Goal: Information Seeking & Learning: Find specific fact

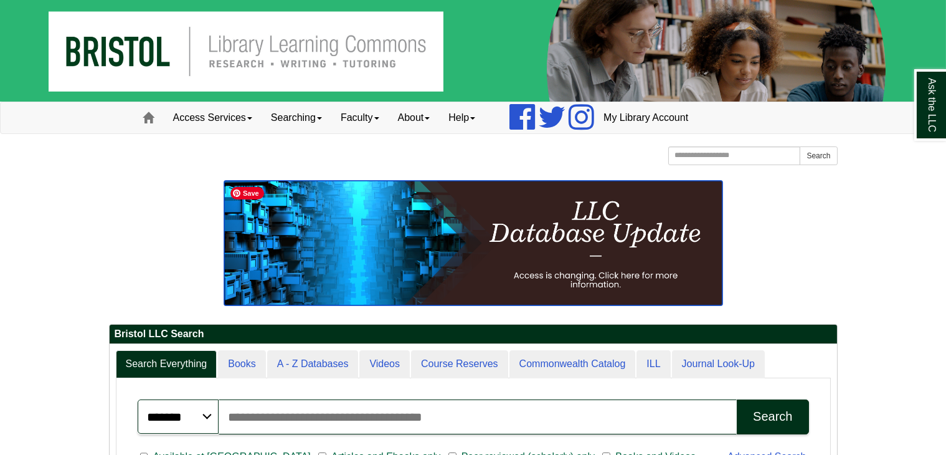
click at [394, 253] on img at bounding box center [473, 243] width 498 height 125
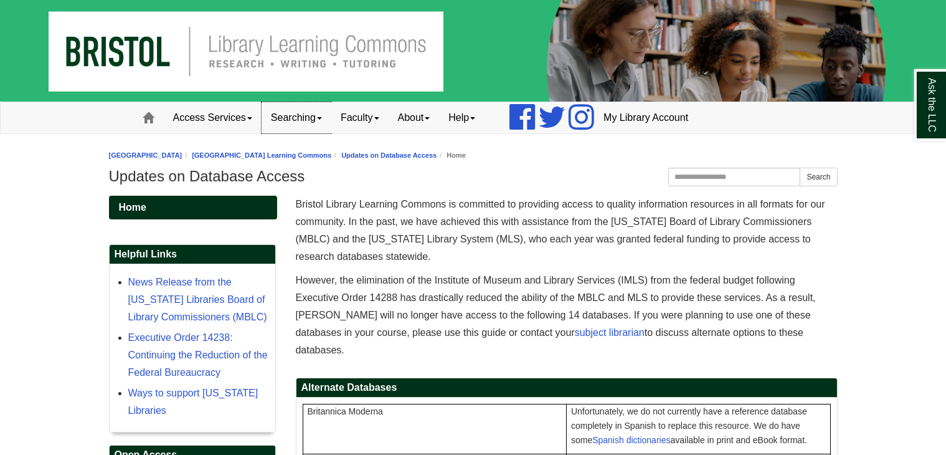
click at [290, 121] on link "Searching" at bounding box center [297, 117] width 70 height 31
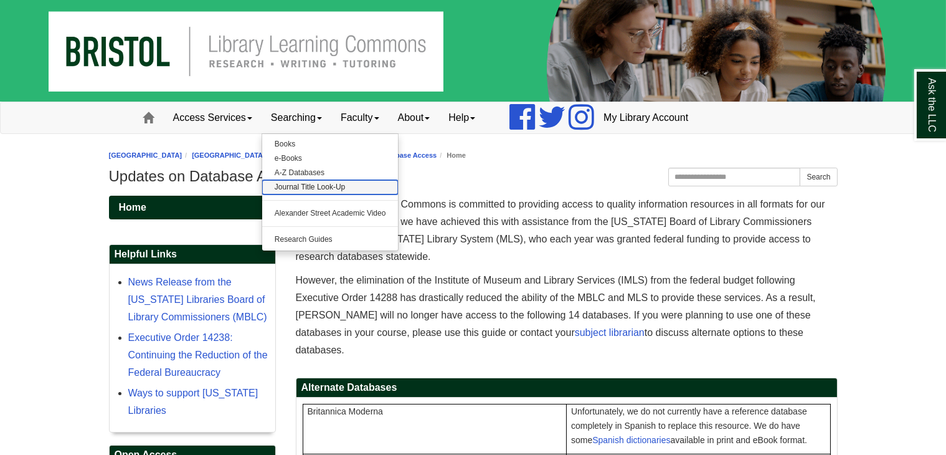
click at [306, 190] on link "Journal Title Look-Up" at bounding box center [330, 187] width 136 height 14
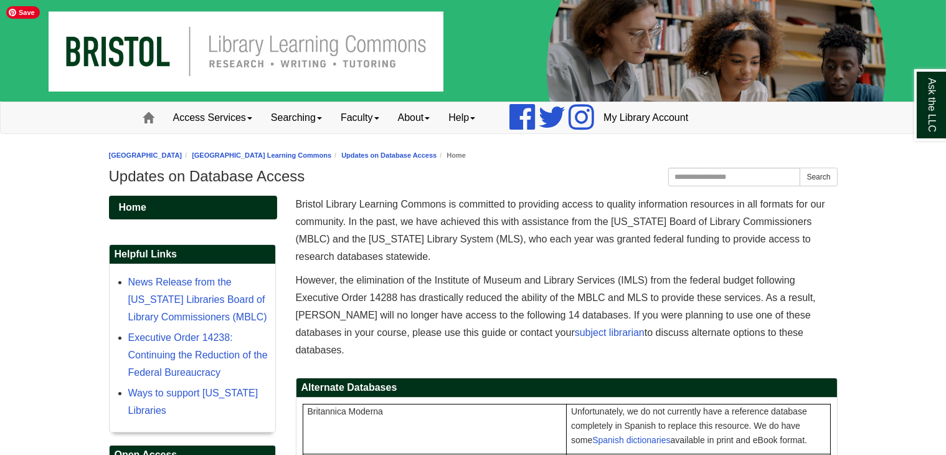
click at [246, 47] on img at bounding box center [473, 51] width 946 height 102
click at [141, 117] on link "Home" at bounding box center [149, 117] width 30 height 31
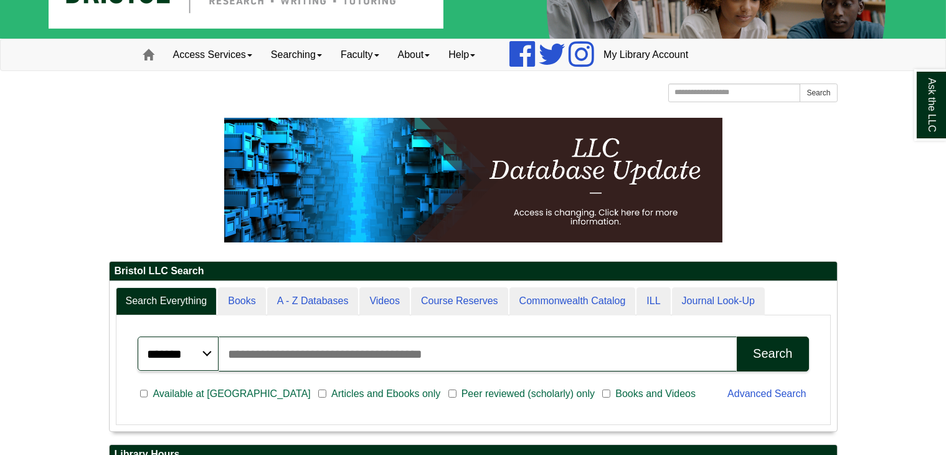
scroll to position [150, 728]
click at [427, 353] on input "Search articles, books, journals & more" at bounding box center [478, 353] width 519 height 35
click at [446, 352] on input "*" at bounding box center [478, 353] width 519 height 35
type input "******"
click at [737, 336] on button "Search" at bounding box center [773, 353] width 72 height 35
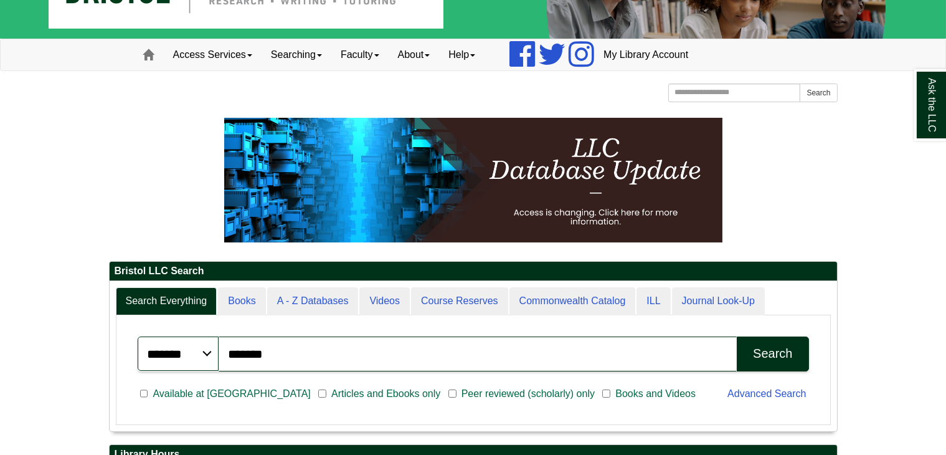
scroll to position [47, 167]
